Goal: Feedback & Contribution: Submit feedback/report problem

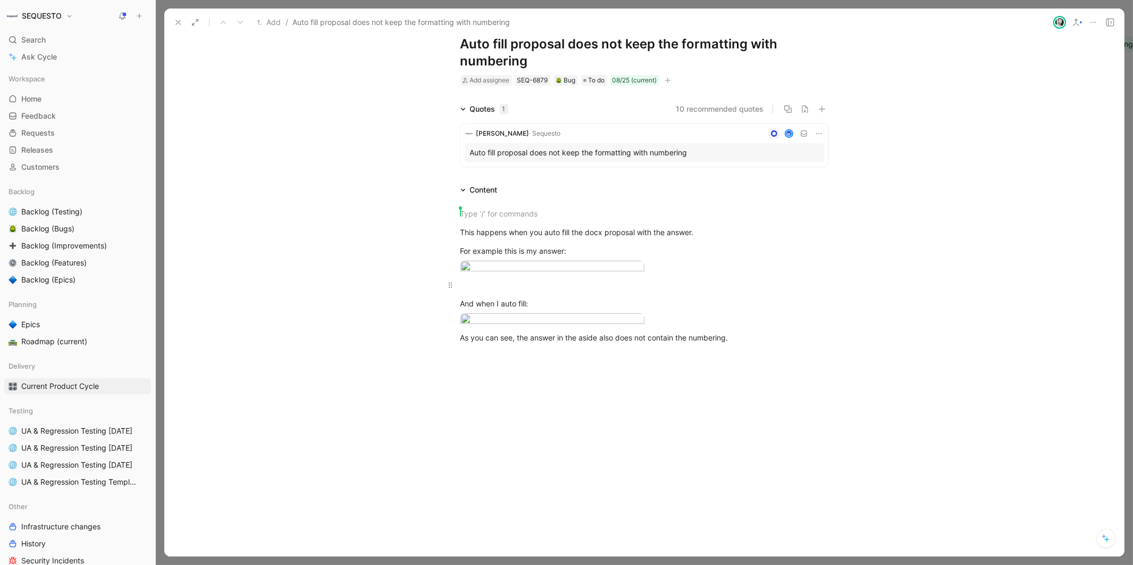
scroll to position [29, 0]
click at [178, 23] on icon at bounding box center [178, 22] width 9 height 9
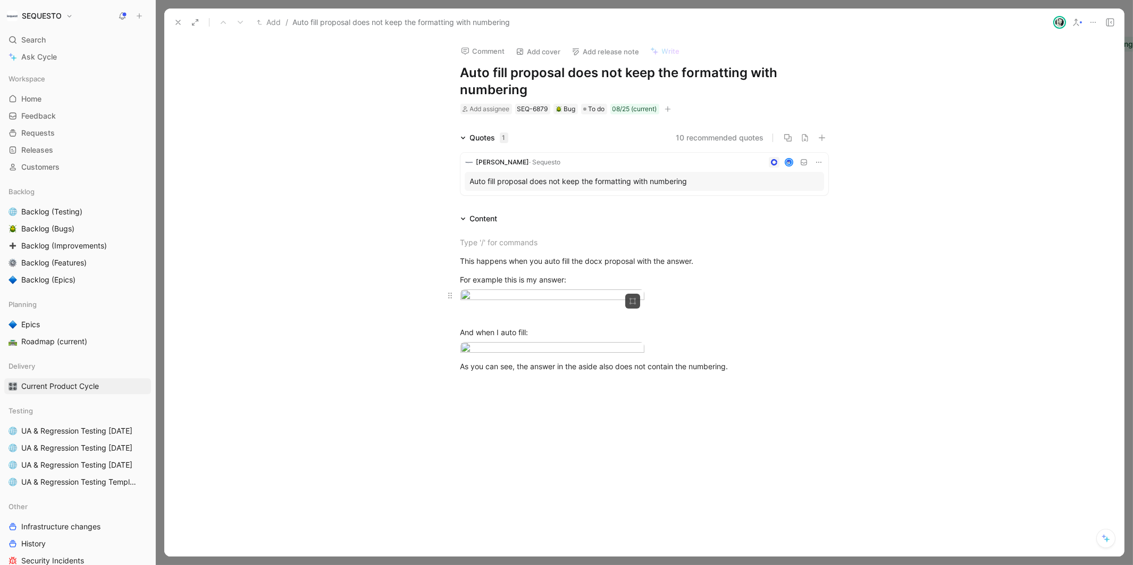
click at [539, 365] on body "SEQUESTO Search ⌘ K Ask Cycle Workspace Home G then H Feedback G then F Request…" at bounding box center [566, 282] width 1133 height 565
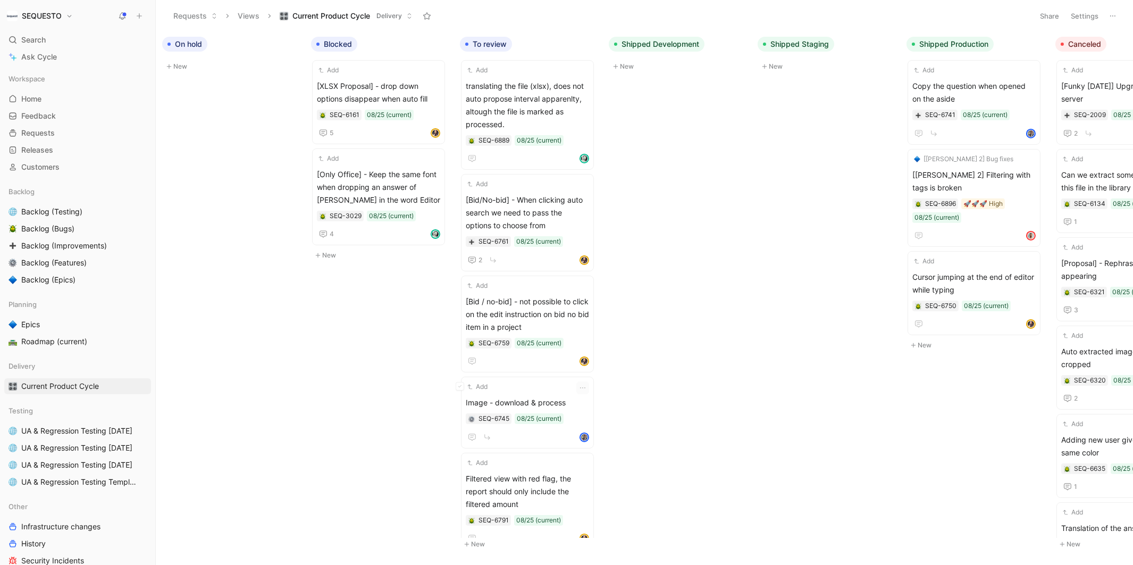
scroll to position [0, 379]
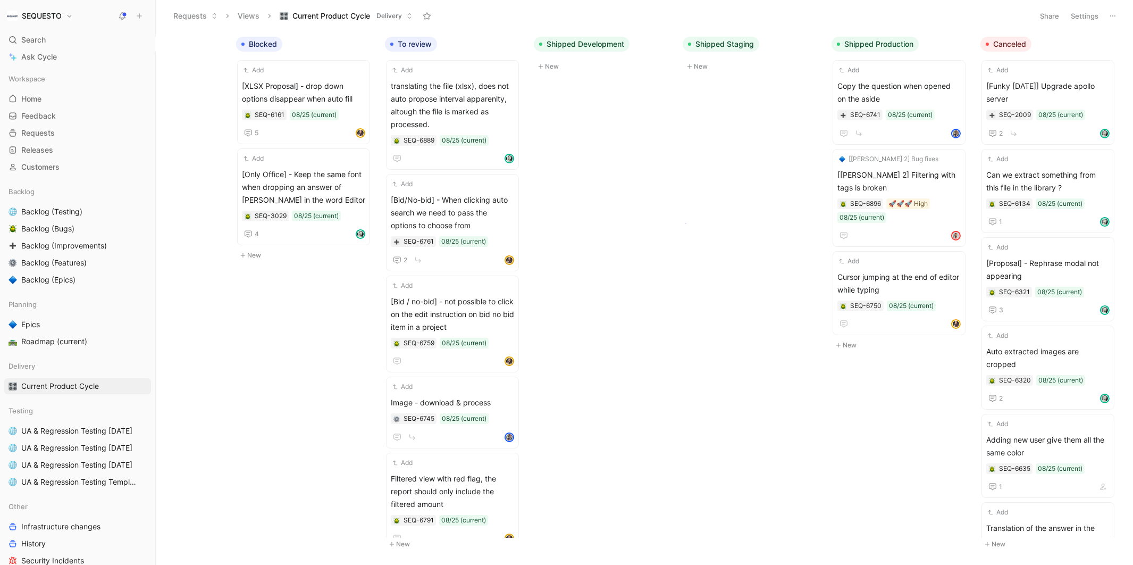
click at [685, 223] on div "To do Add James 2: sub bullet points not working SEQ-6903 08/25 (current) [Test…" at bounding box center [644, 297] width 977 height 533
click at [638, 169] on body "SEQUESTO Search ⌘ K Ask Cycle Workspace Home G then H Feedback G then F Request…" at bounding box center [566, 282] width 1133 height 565
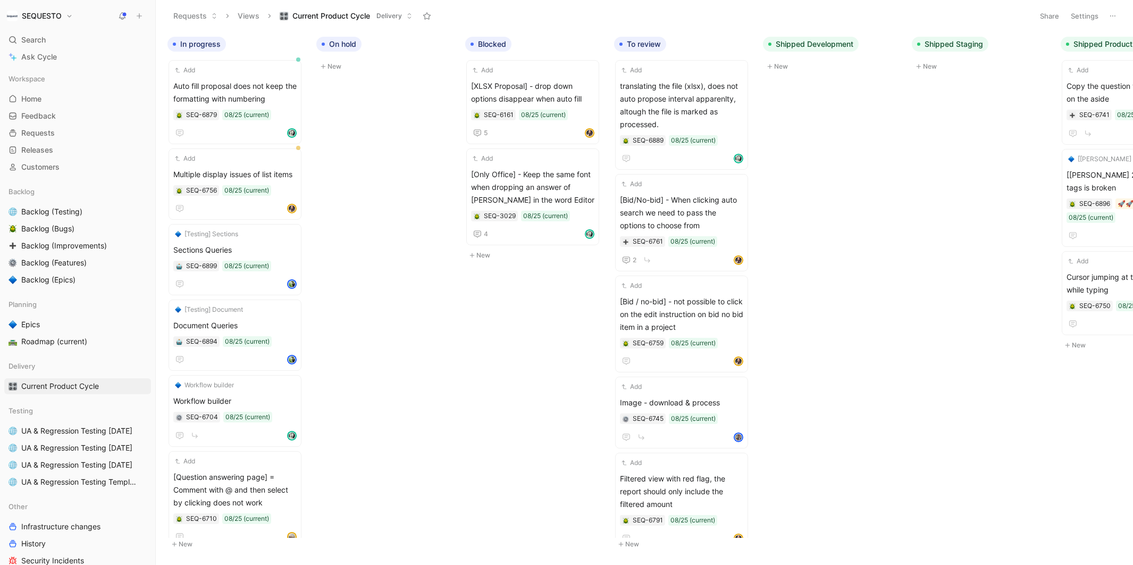
scroll to position [0, 0]
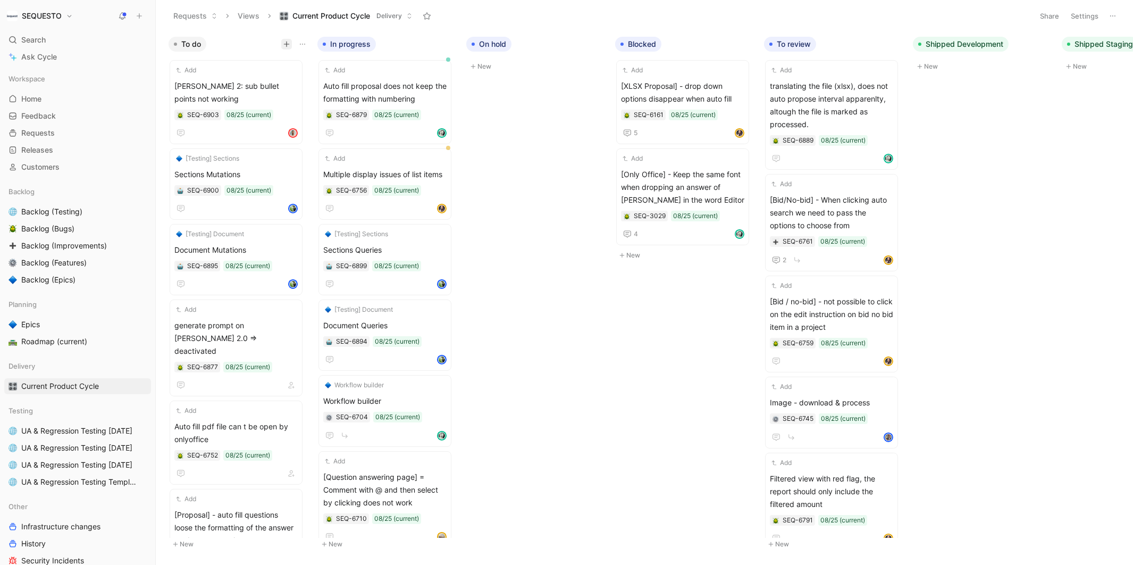
click at [287, 46] on icon "button" at bounding box center [286, 44] width 6 height 6
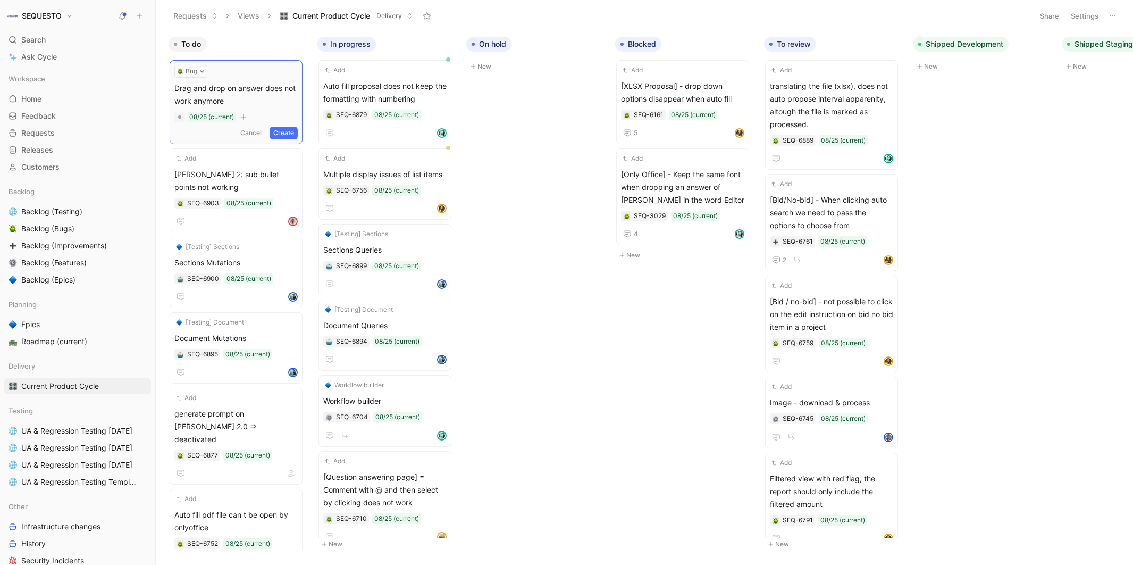
click at [281, 131] on button "Create" at bounding box center [284, 133] width 28 height 13
click at [222, 91] on span "Drag and drop on answer does not work anymore" at bounding box center [235, 93] width 123 height 26
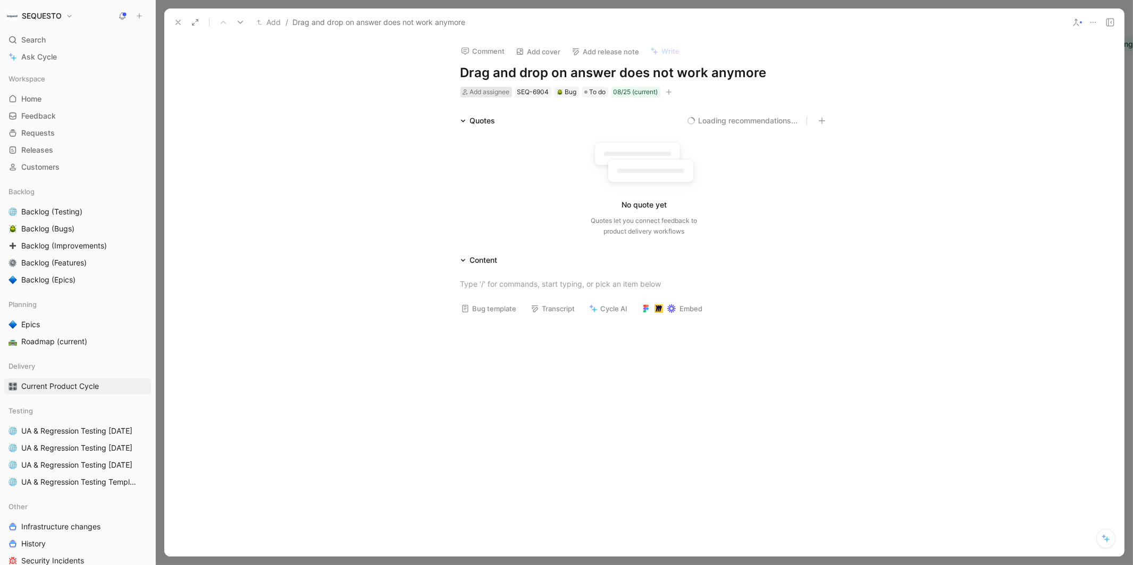
click at [485, 89] on span "Add assignee" at bounding box center [490, 92] width 40 height 8
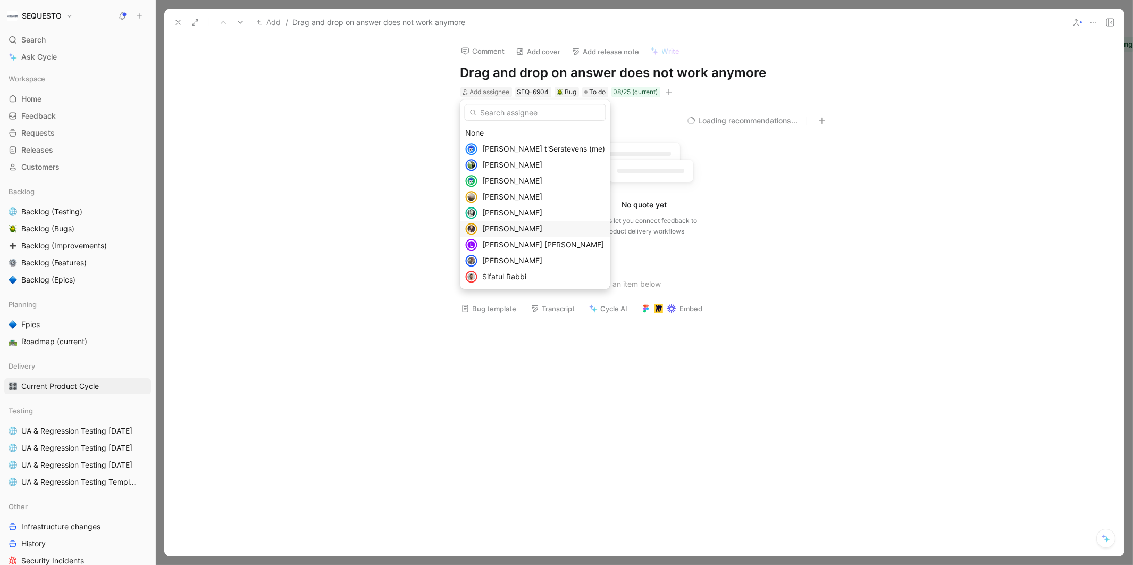
click at [510, 227] on span "Laurens Tsestigh" at bounding box center [512, 228] width 60 height 9
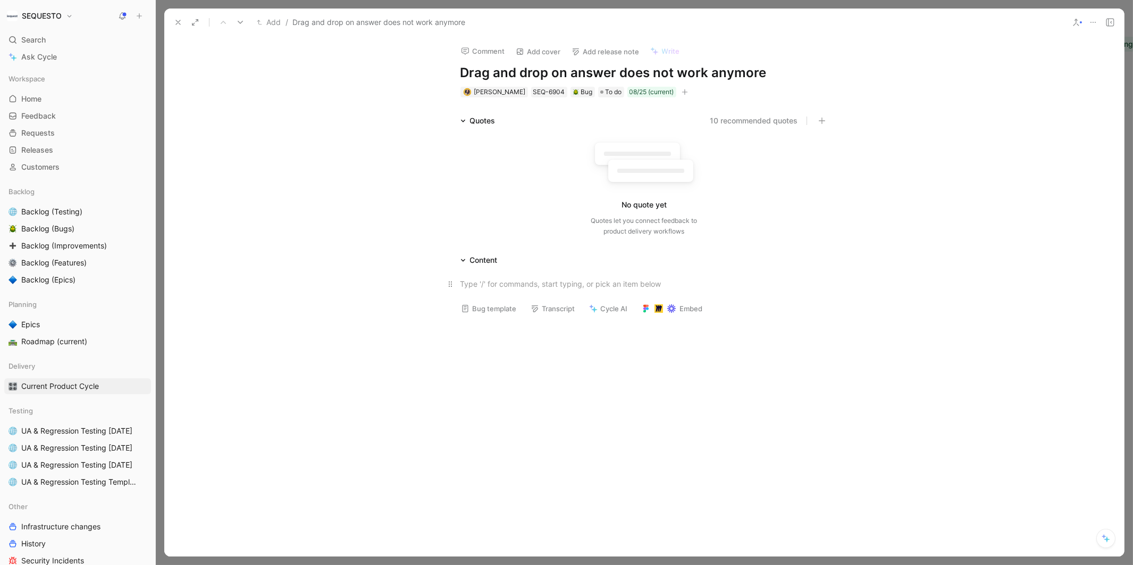
click at [489, 279] on div at bounding box center [644, 283] width 368 height 11
click at [487, 285] on div "Drag adn drop on answer is not working anymore although it does work on notes." at bounding box center [644, 283] width 368 height 11
click at [748, 285] on div "Drag and drop on answer is not working anymore although it does work on notes." at bounding box center [644, 283] width 368 height 11
click at [549, 93] on div "SEQ-6904" at bounding box center [549, 92] width 32 height 11
